Goal: Task Accomplishment & Management: Manage account settings

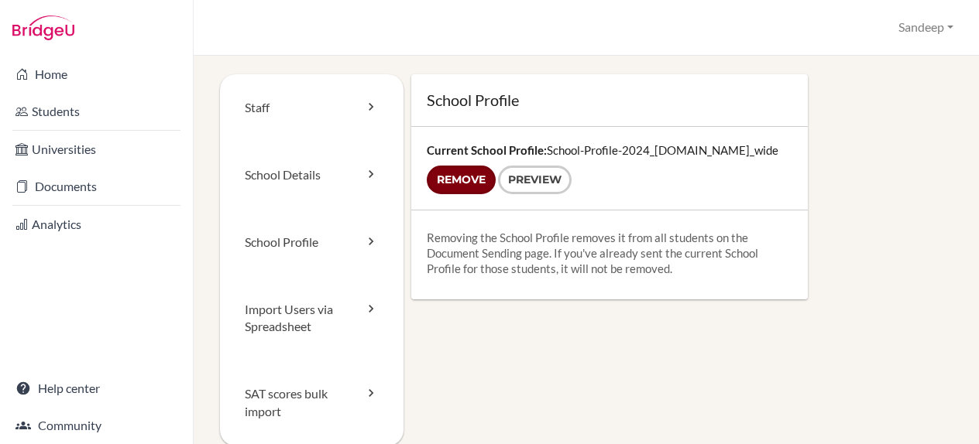
click at [470, 179] on input "Remove" at bounding box center [461, 180] width 69 height 29
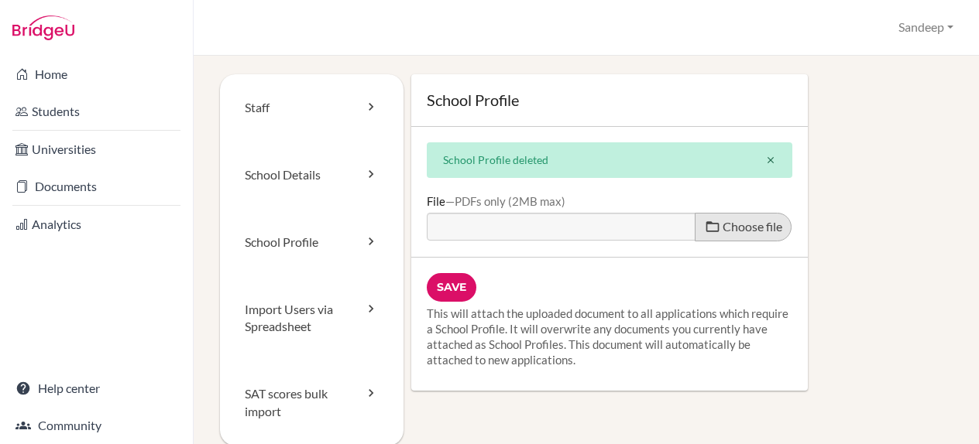
click at [728, 224] on span "Choose file" at bounding box center [753, 226] width 60 height 15
click at [664, 224] on input "Choose file" at bounding box center [545, 222] width 237 height 18
type input "C:\fakepath\School-Profile-2024_BridgeU##.pdf"
type input "School-Profile-2024_BridgeU##.pdf"
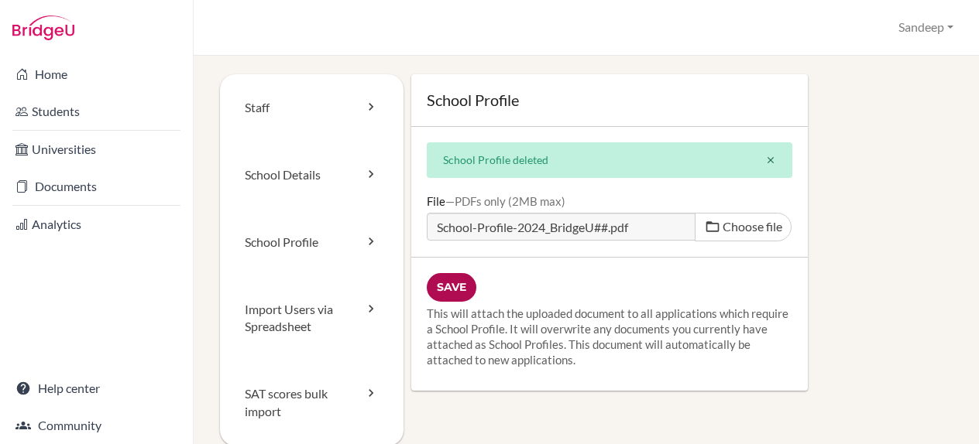
click at [448, 293] on input "Save" at bounding box center [452, 287] width 50 height 29
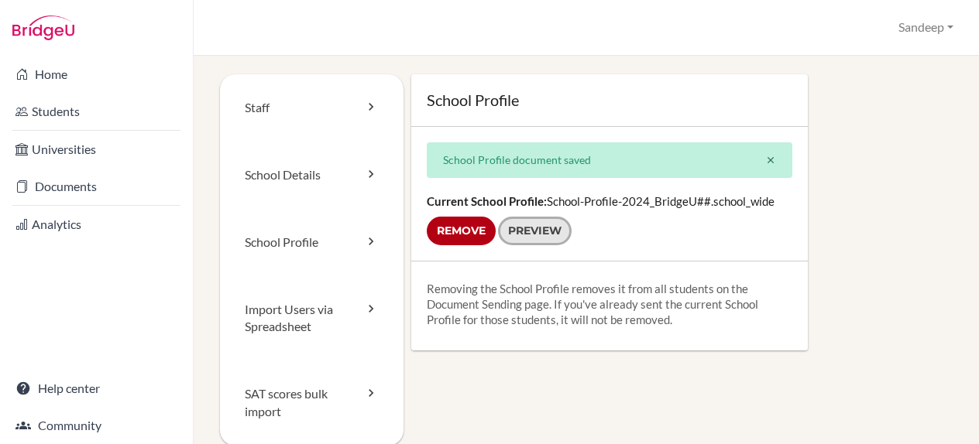
click at [520, 233] on link "Preview" at bounding box center [535, 231] width 74 height 29
